Goal: Task Accomplishment & Management: Manage account settings

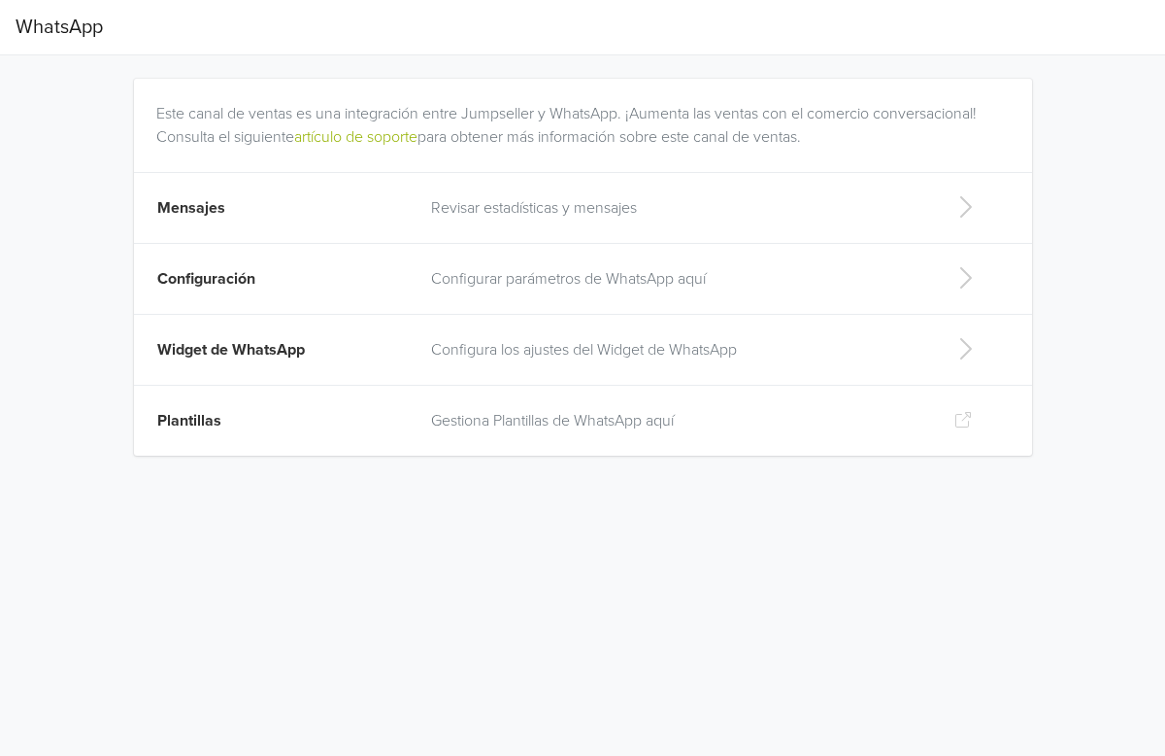
click at [975, 210] on icon at bounding box center [965, 206] width 39 height 31
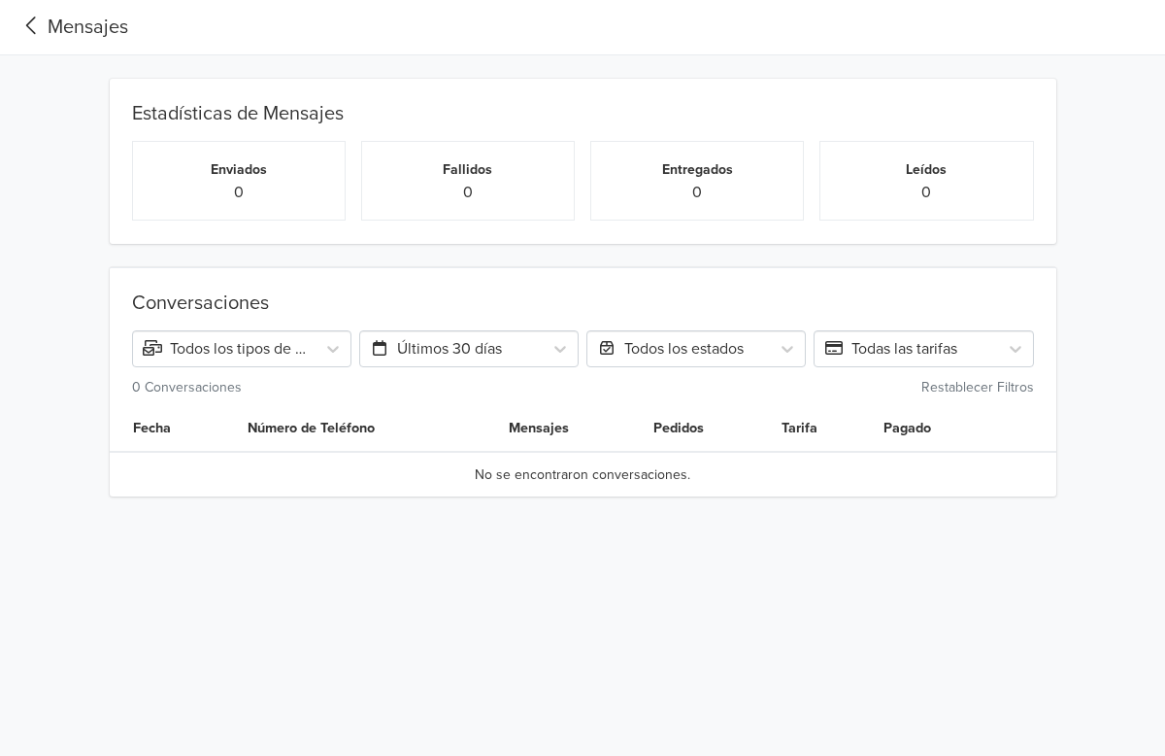
click at [32, 27] on icon at bounding box center [32, 26] width 32 height 26
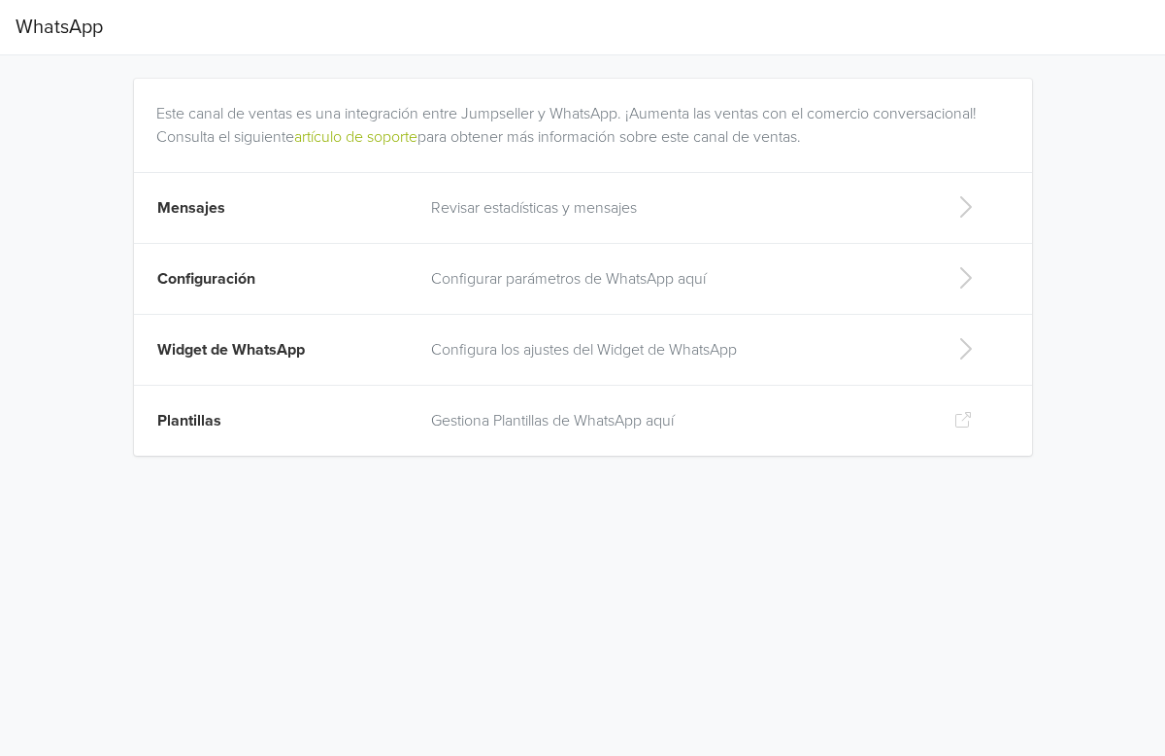
click at [970, 285] on icon at bounding box center [965, 277] width 39 height 31
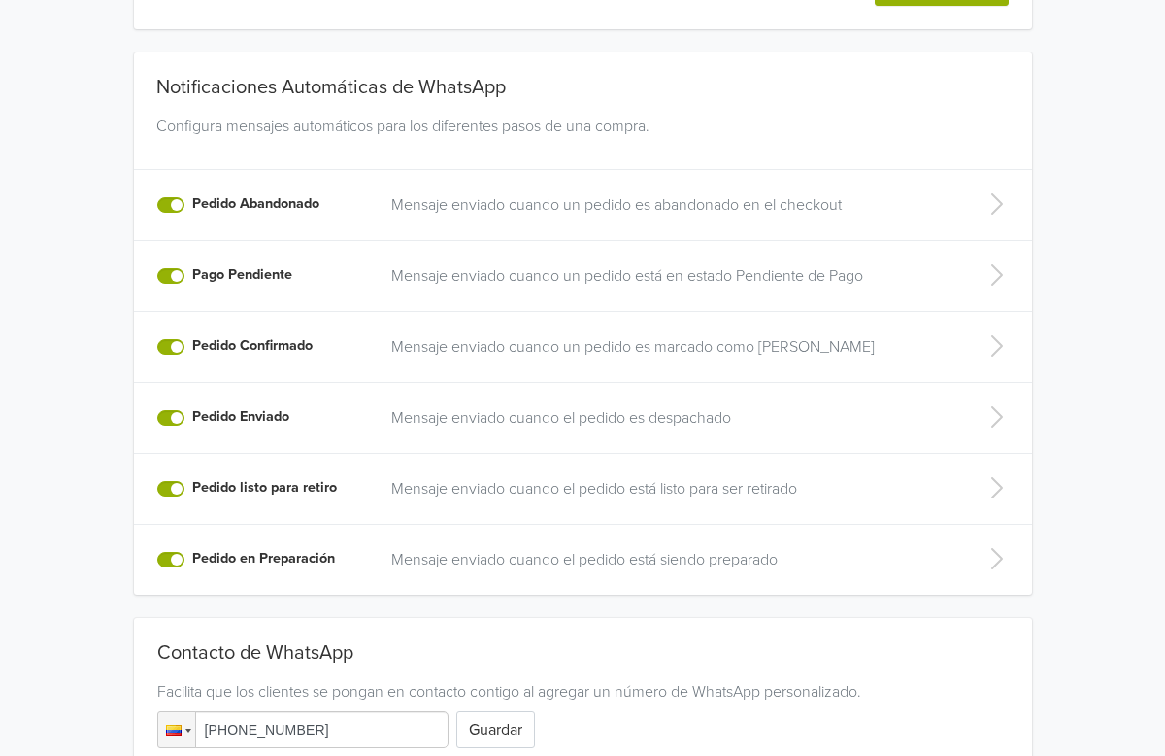
scroll to position [303, 0]
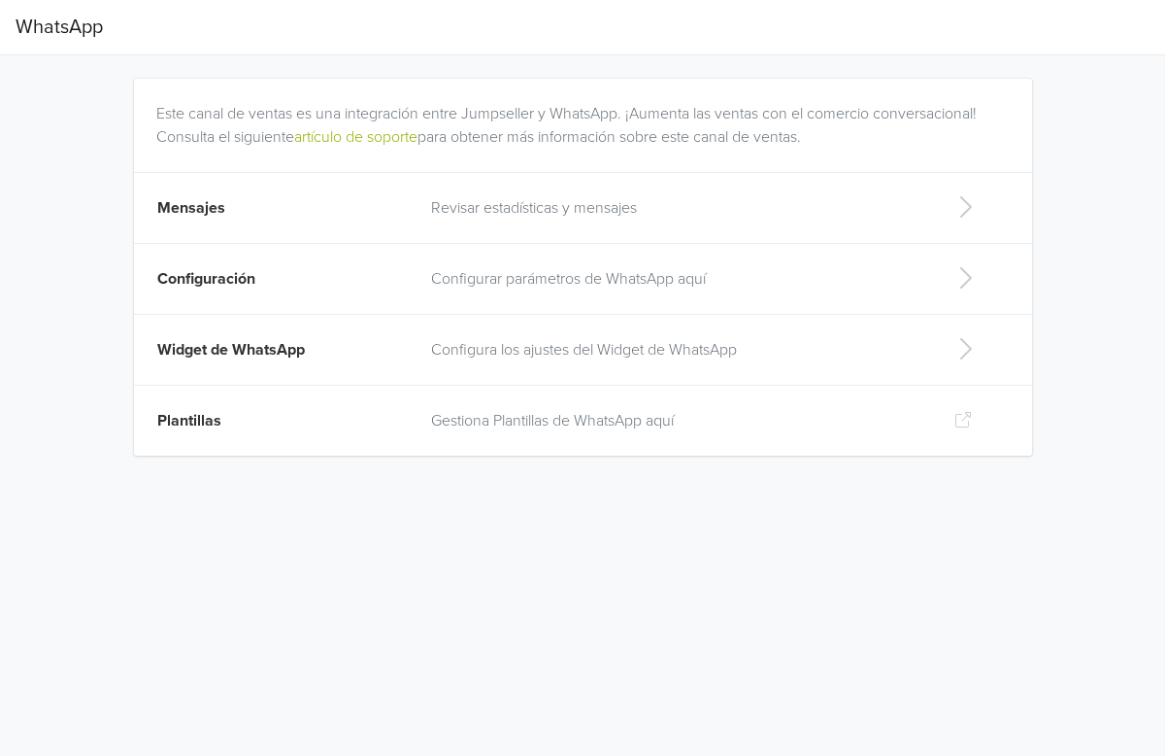
click at [966, 347] on icon at bounding box center [965, 348] width 39 height 31
select select "rb"
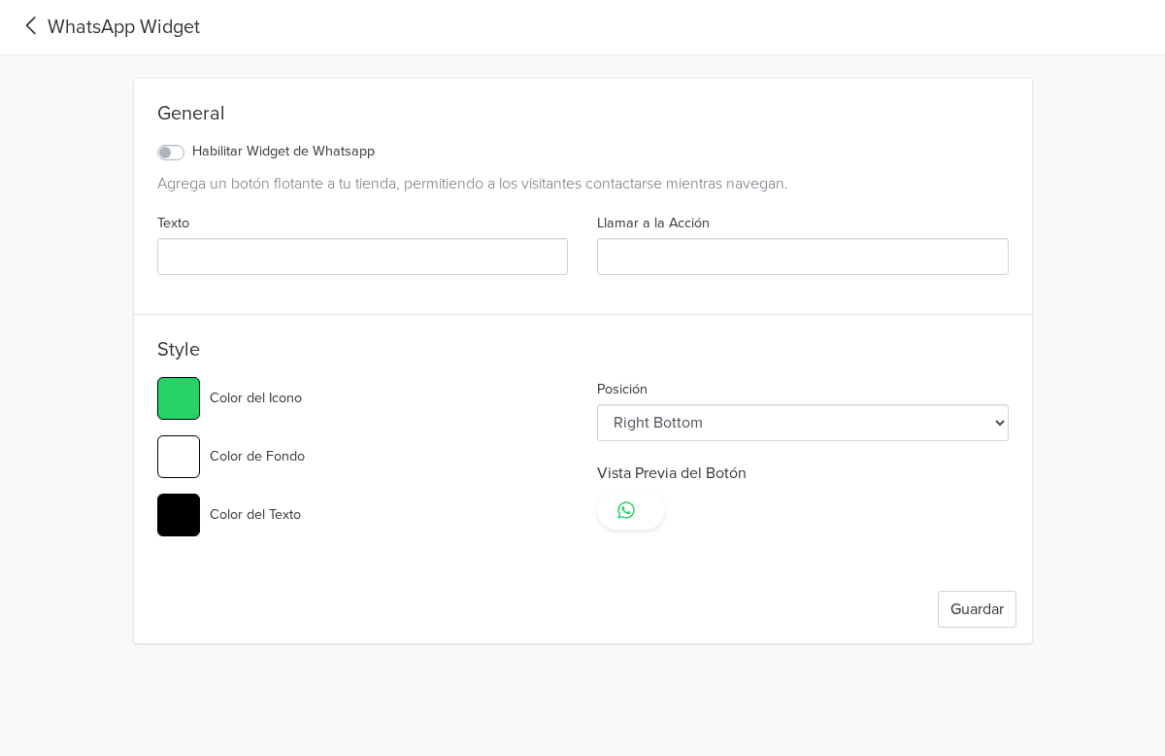
type input "#25d366"
select select "lt"
click at [32, 28] on icon at bounding box center [32, 26] width 32 height 26
